Goal: Entertainment & Leisure: Consume media (video, audio)

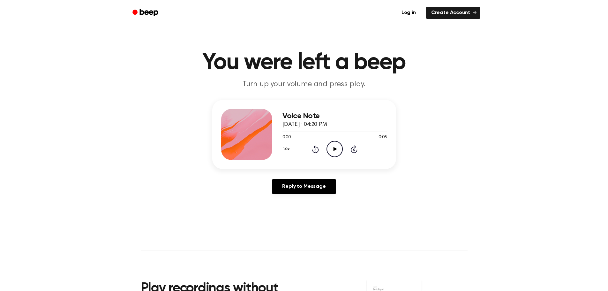
click at [334, 150] on icon "Play Audio" at bounding box center [334, 149] width 16 height 16
click at [335, 149] on icon at bounding box center [335, 149] width 4 height 4
click at [338, 146] on icon "Play Audio" at bounding box center [334, 149] width 16 height 16
click at [331, 149] on icon "Play Audio" at bounding box center [334, 149] width 16 height 16
